Goal: Check status: Check status

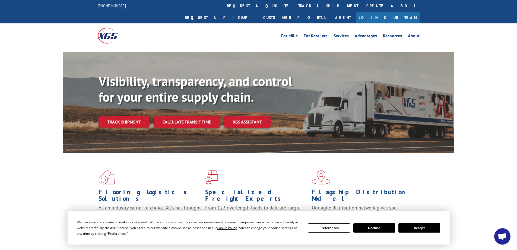
click at [413, 228] on button "Accept" at bounding box center [420, 227] width 42 height 9
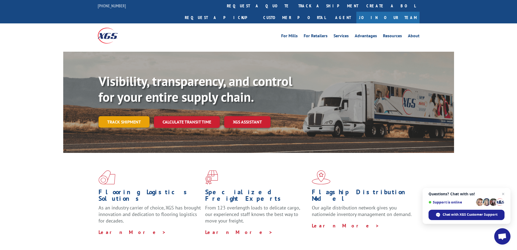
click at [125, 116] on link "Track shipment" at bounding box center [124, 121] width 51 height 11
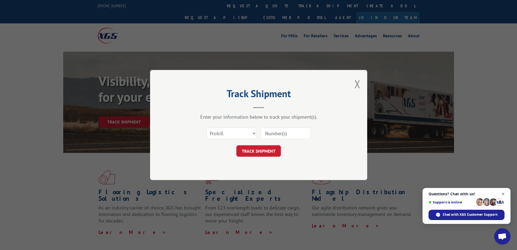
click at [502, 193] on span "Open chat" at bounding box center [503, 193] width 7 height 7
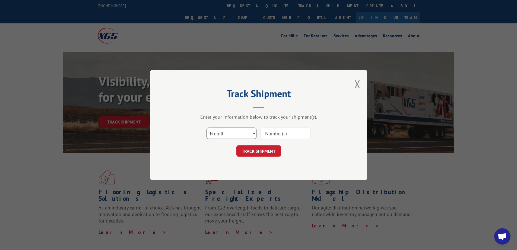
click at [238, 133] on select "Select category... Probill BOL PO" at bounding box center [232, 132] width 50 height 11
select select "bol"
click at [207, 127] on select "Select category... Probill BOL PO" at bounding box center [232, 132] width 50 height 11
paste input "5999440"
type input "5999440"
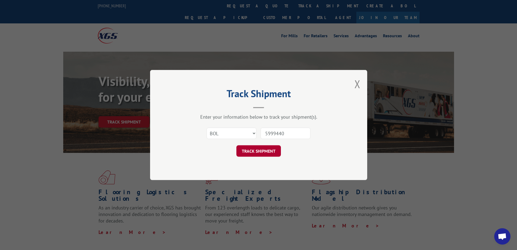
click at [250, 156] on button "TRACK SHIPMENT" at bounding box center [259, 150] width 45 height 11
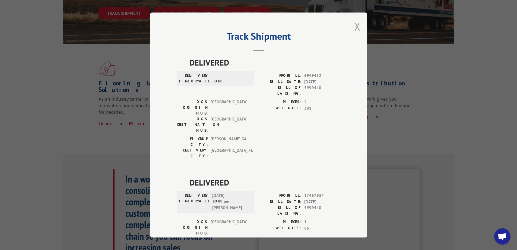
click at [355, 24] on button "Close modal" at bounding box center [358, 26] width 6 height 14
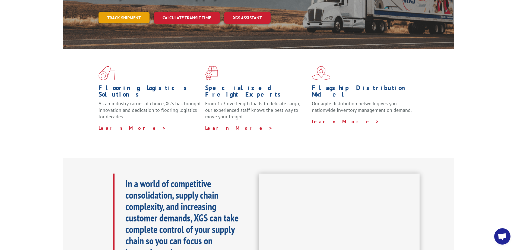
click at [135, 12] on link "Track shipment" at bounding box center [124, 17] width 51 height 11
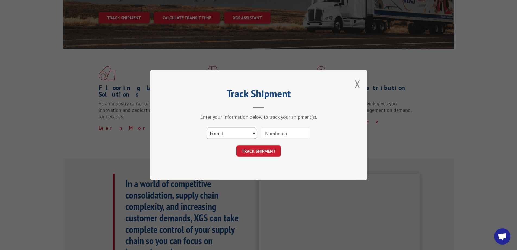
click at [231, 134] on select "Select category... Probill BOL PO" at bounding box center [232, 132] width 50 height 11
select select "bol"
click at [207, 127] on select "Select category... Probill BOL PO" at bounding box center [232, 132] width 50 height 11
click at [276, 139] on div at bounding box center [286, 133] width 50 height 12
click at [275, 137] on input at bounding box center [286, 132] width 50 height 11
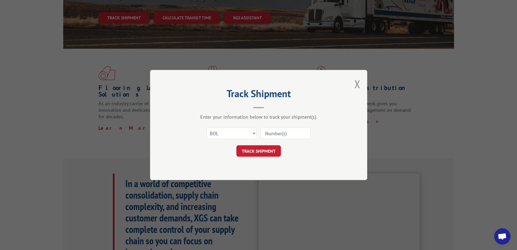
paste input "5106070"
type input "5106070"
click at [264, 152] on button "TRACK SHIPMENT" at bounding box center [259, 150] width 45 height 11
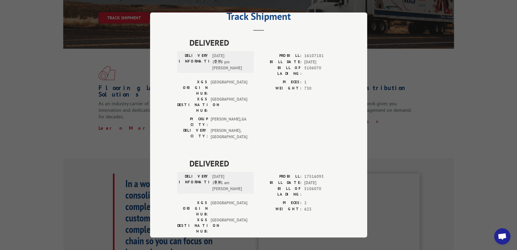
scroll to position [20, 0]
